Goal: Information Seeking & Learning: Learn about a topic

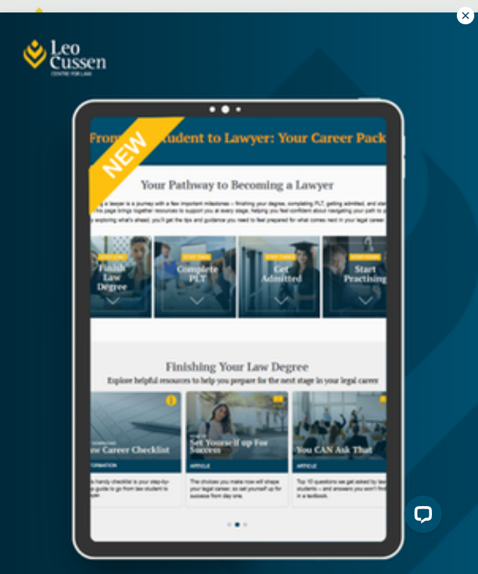
scroll to position [12, 0]
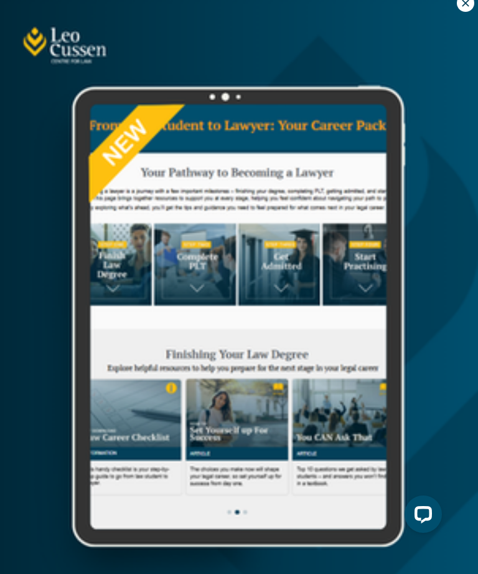
click at [476, 2] on img at bounding box center [239, 292] width 478 height 584
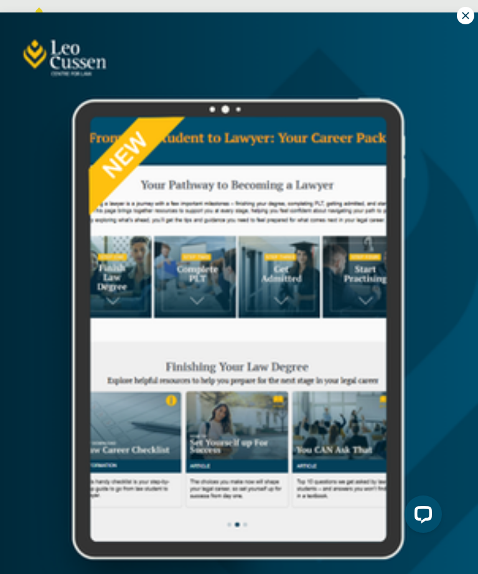
scroll to position [0, 0]
click at [462, 20] on icon at bounding box center [465, 15] width 11 height 11
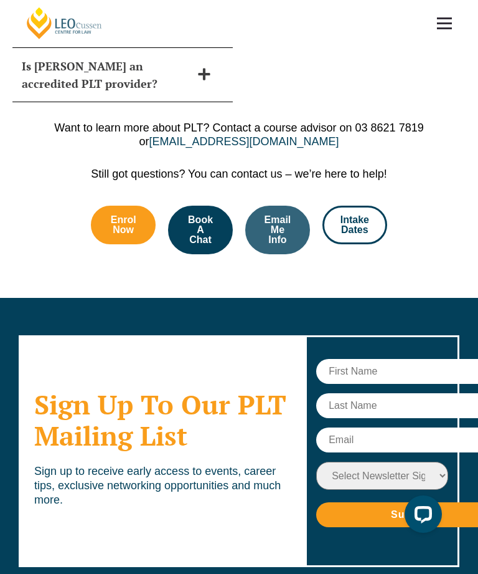
scroll to position [5849, 0]
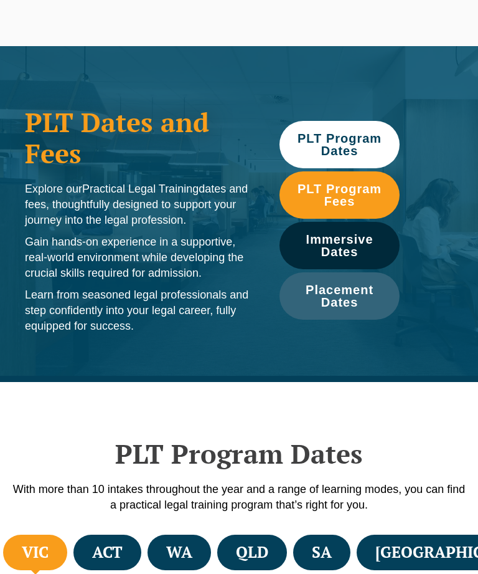
click at [327, 143] on span "PLT Program Dates" at bounding box center [339, 144] width 107 height 25
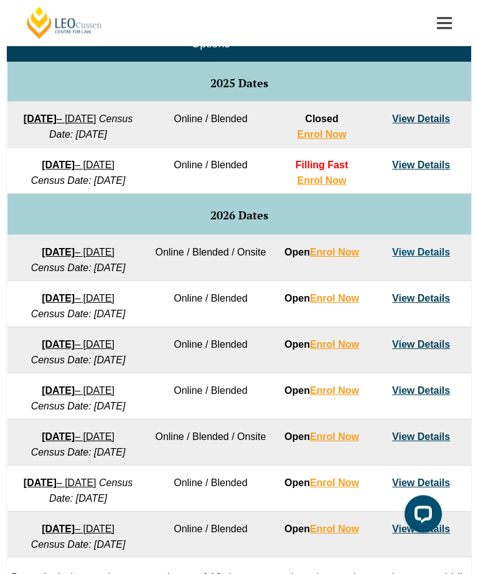
scroll to position [664, 0]
click at [2, 6] on header "[PERSON_NAME] Centre for Law Search here Practical Legal Training Our Practical…" at bounding box center [239, 23] width 478 height 46
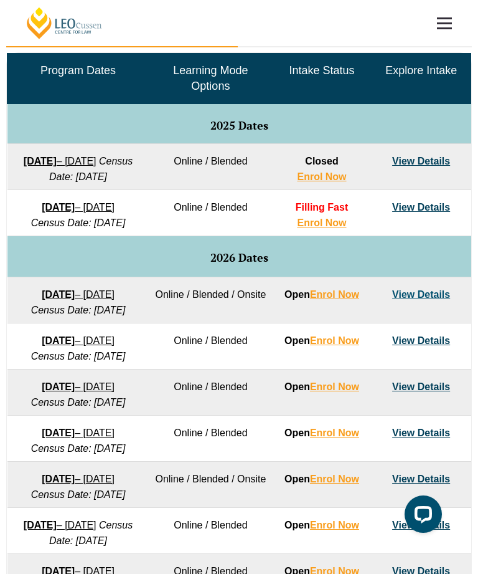
scroll to position [622, 0]
